Goal: Transaction & Acquisition: Purchase product/service

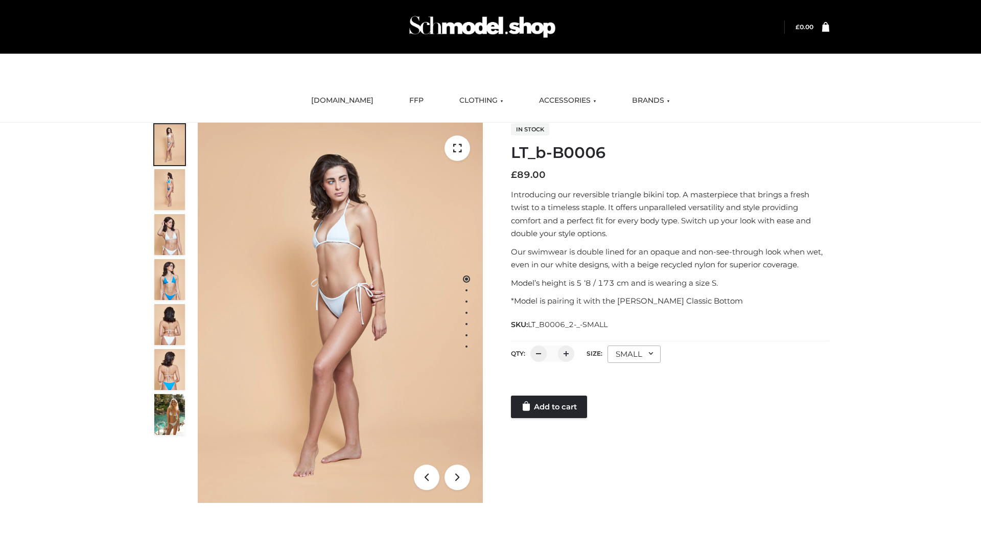
click at [550, 407] on link "Add to cart" at bounding box center [549, 406] width 76 height 22
